Goal: Task Accomplishment & Management: Manage account settings

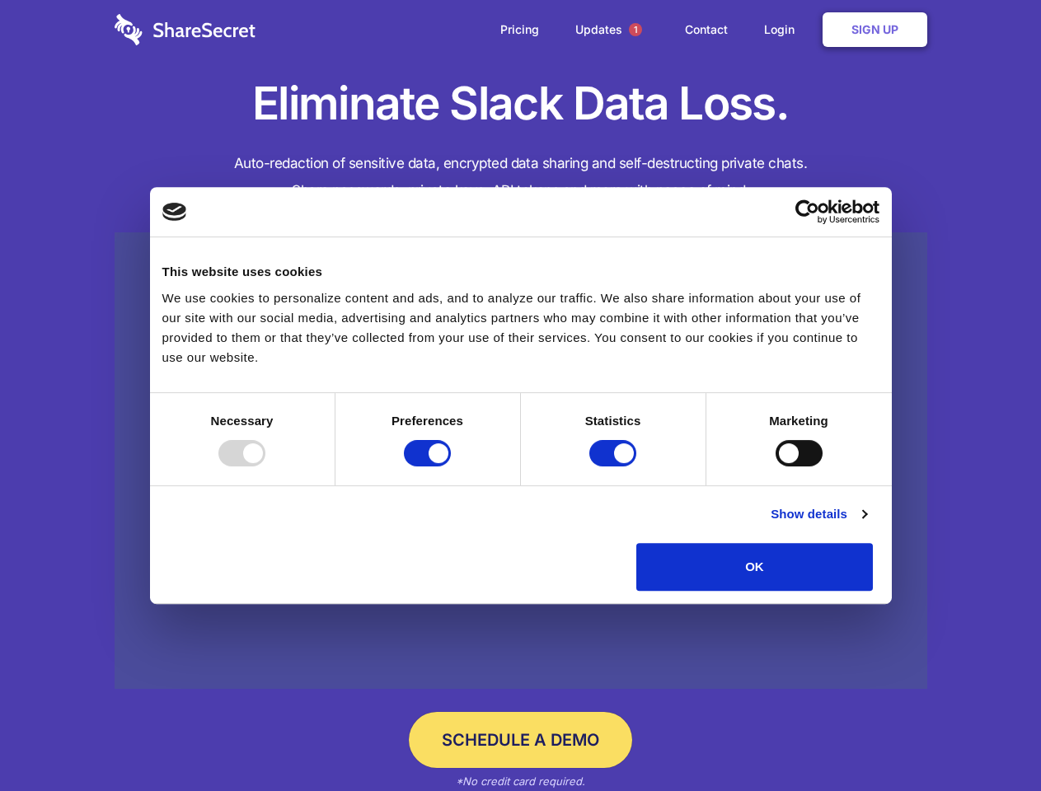
click at [265, 466] on div at bounding box center [241, 453] width 47 height 26
click at [451, 466] on input "Preferences" at bounding box center [427, 453] width 47 height 26
checkbox input "false"
click at [615, 466] on input "Statistics" at bounding box center [612, 453] width 47 height 26
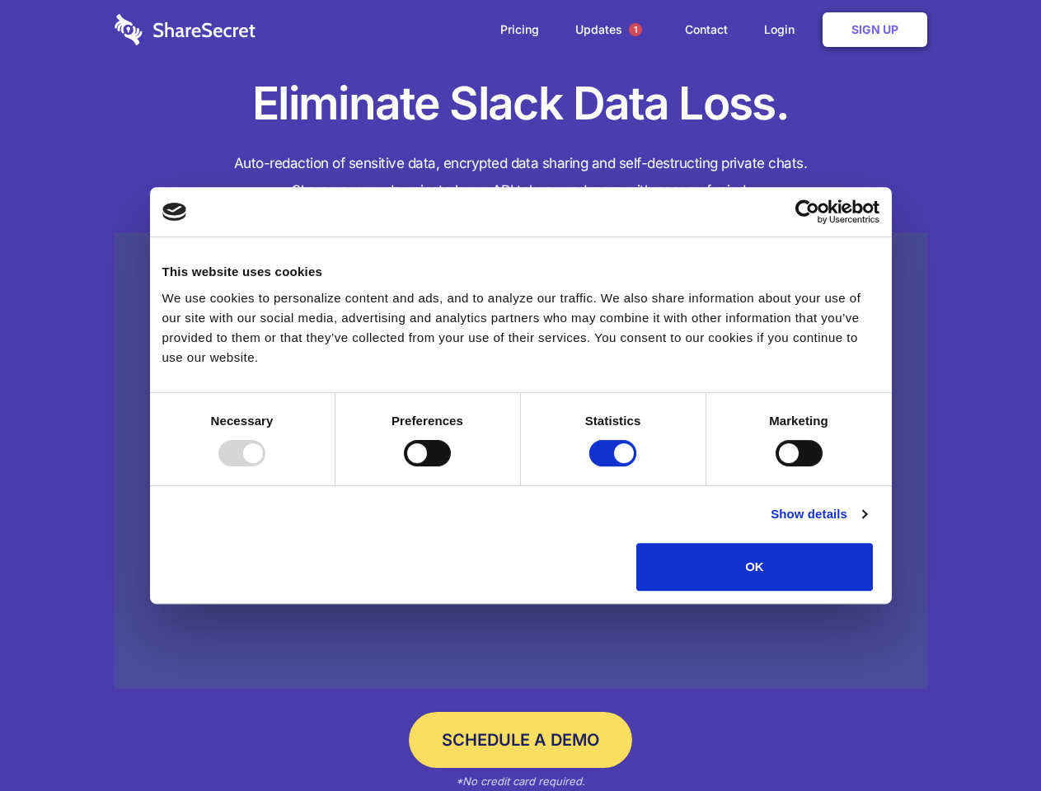
checkbox input "false"
click at [775, 466] on input "Marketing" at bounding box center [798, 453] width 47 height 26
checkbox input "true"
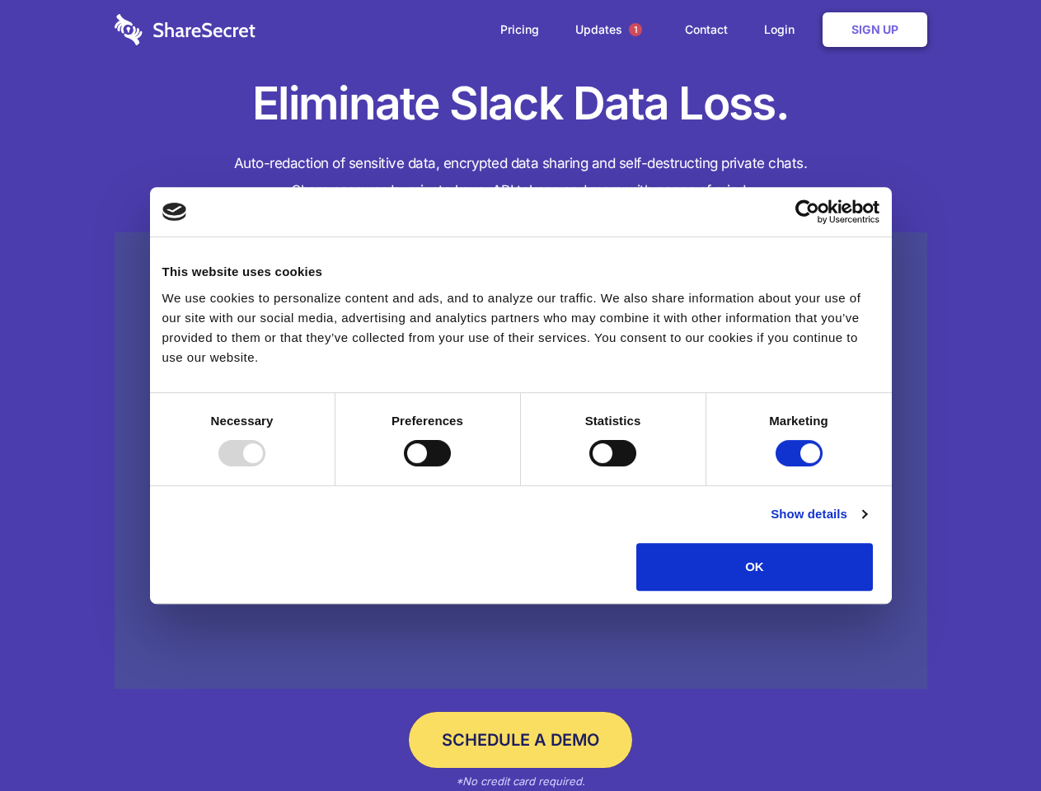
click at [866, 524] on link "Show details" at bounding box center [818, 514] width 96 height 20
